Goal: Information Seeking & Learning: Learn about a topic

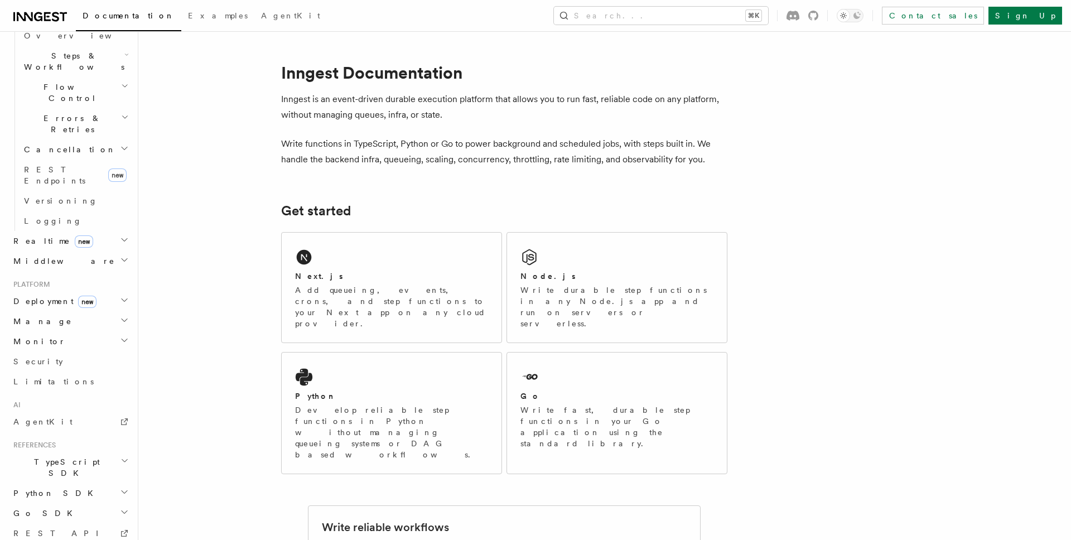
scroll to position [375, 0]
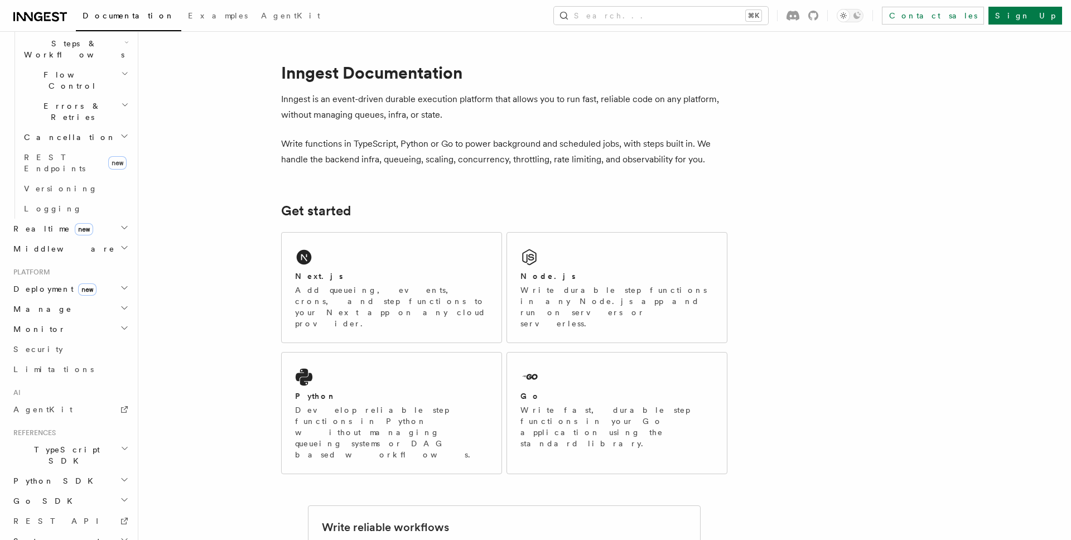
click at [37, 17] on icon at bounding box center [40, 16] width 54 height 13
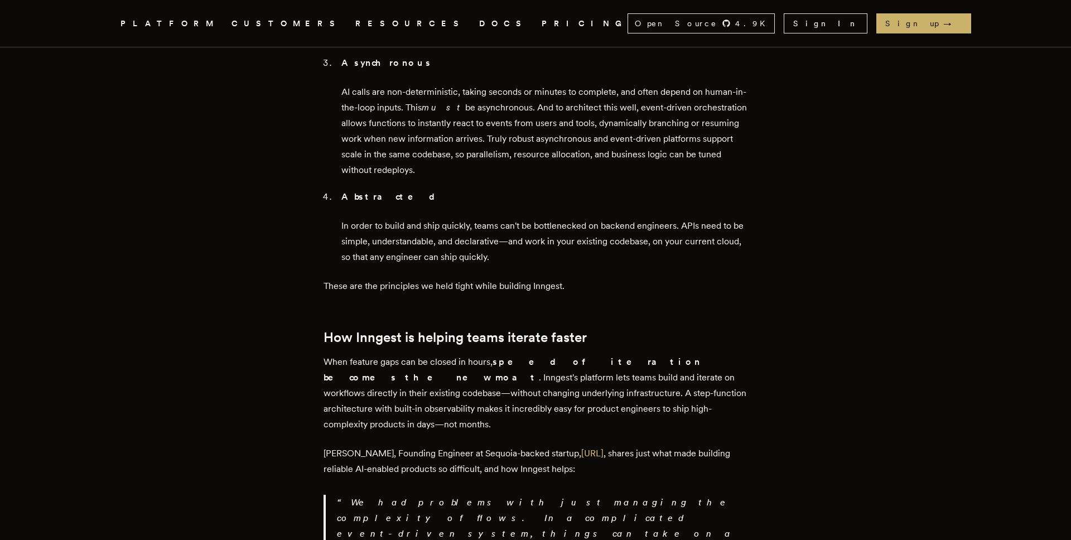
scroll to position [1459, 0]
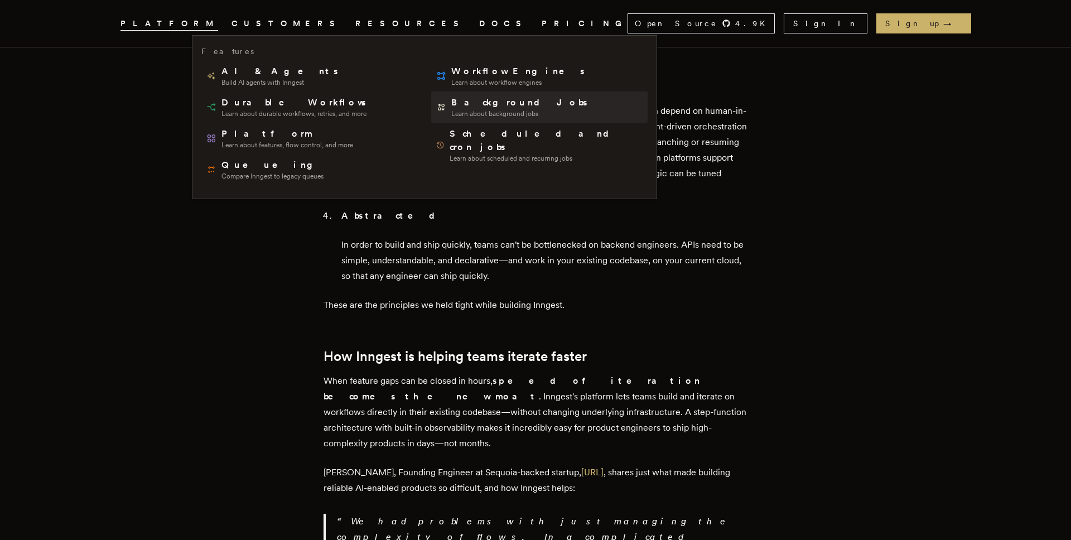
click at [451, 108] on span "Background Jobs" at bounding box center [520, 102] width 138 height 13
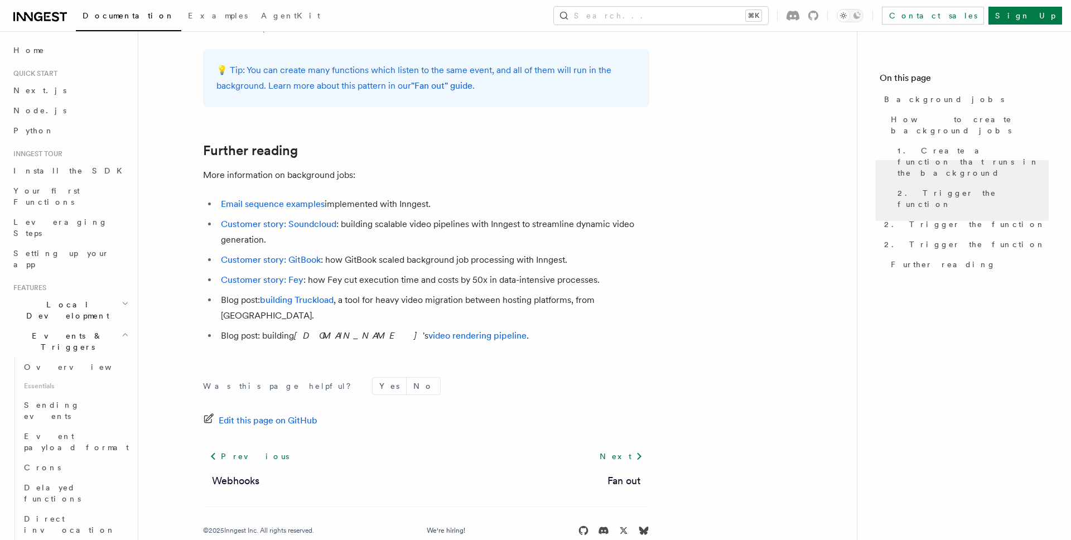
scroll to position [963, 0]
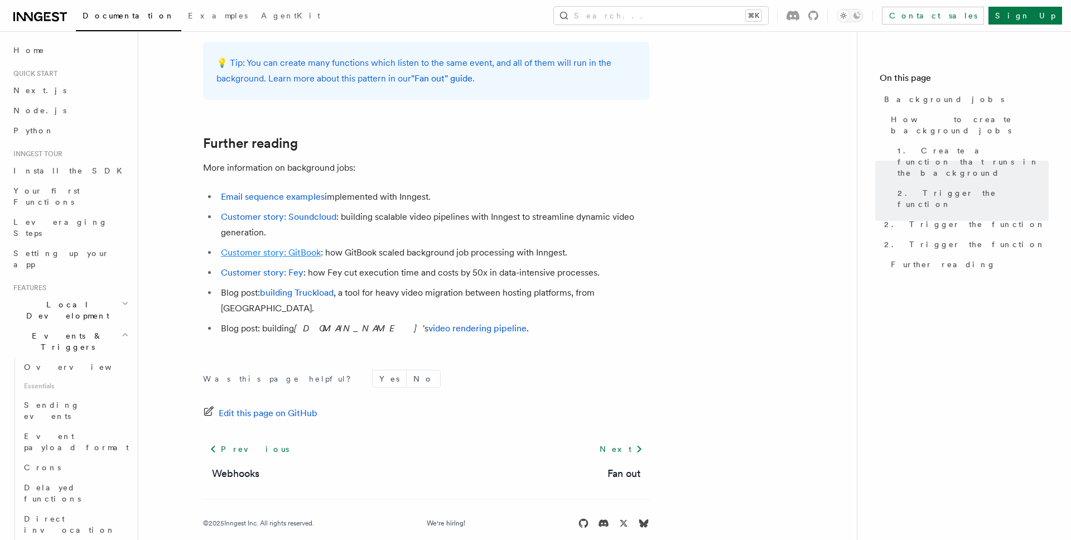
click at [302, 255] on link "Customer story: GitBook" at bounding box center [271, 252] width 100 height 11
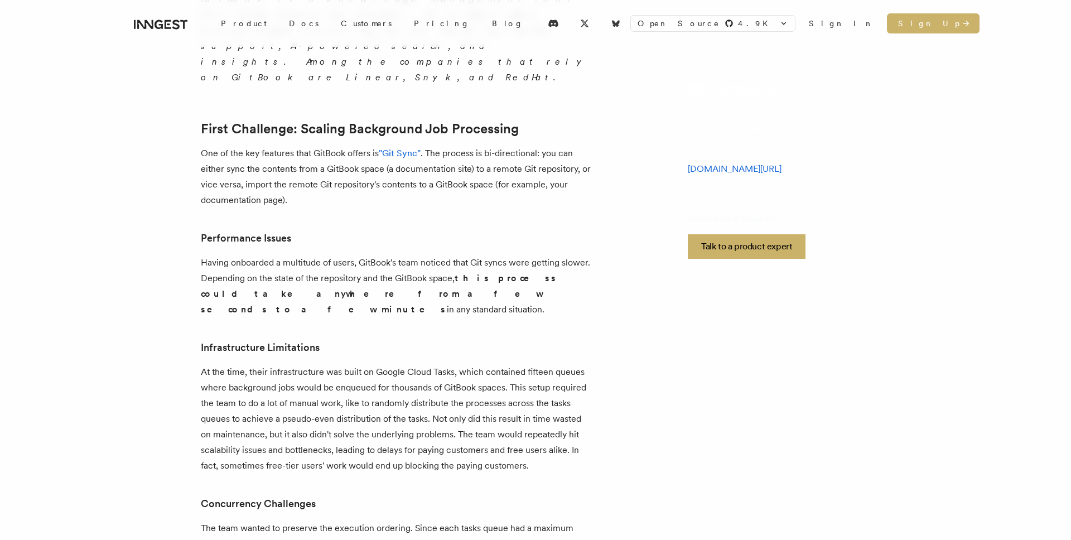
scroll to position [361, 0]
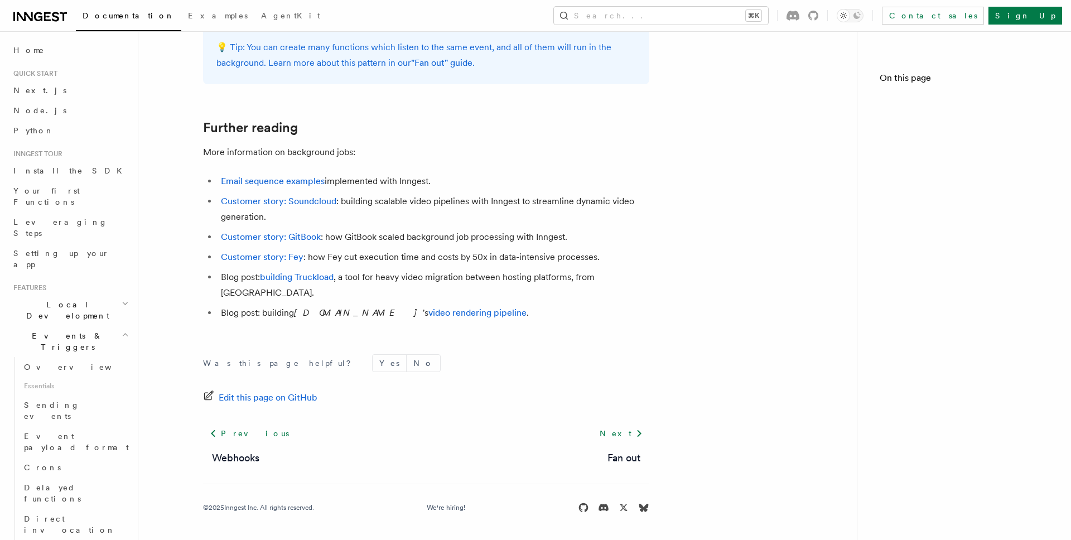
scroll to position [963, 0]
